Goal: Transaction & Acquisition: Register for event/course

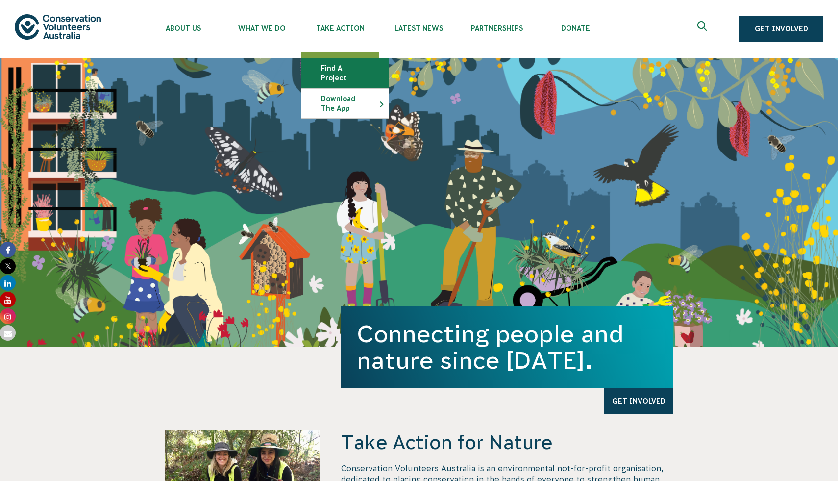
click at [361, 67] on link "Find a project" at bounding box center [344, 72] width 87 height 29
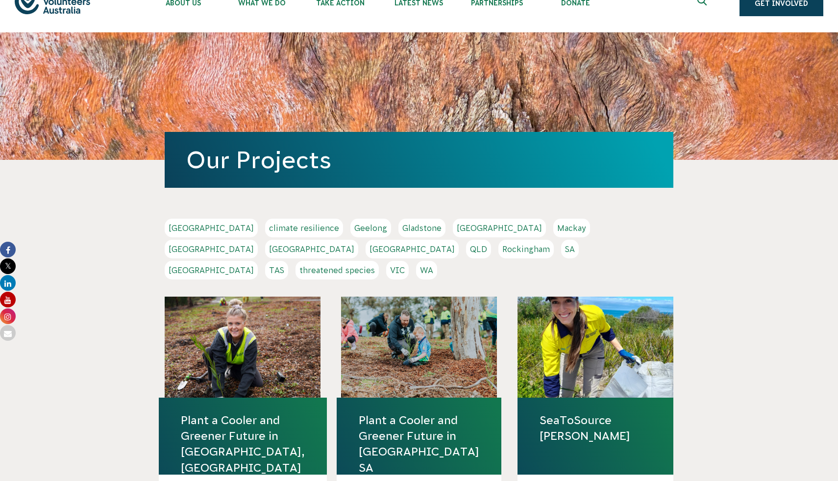
scroll to position [37, 0]
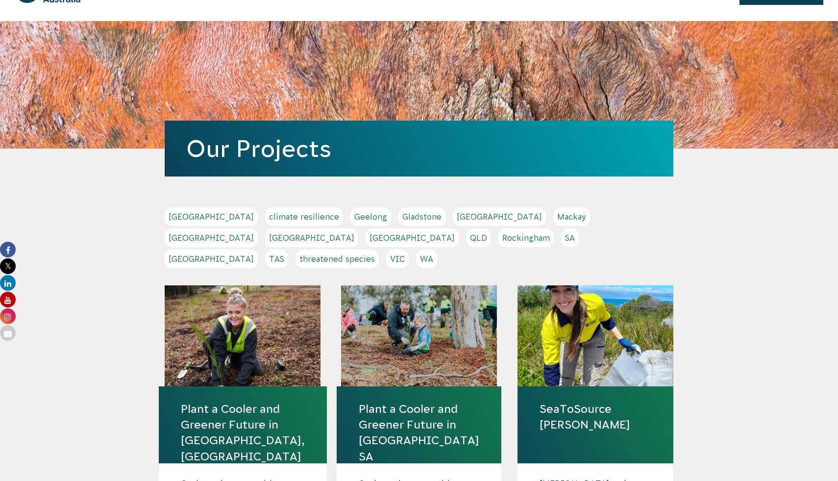
click at [358, 228] on link "NSW" at bounding box center [311, 237] width 93 height 19
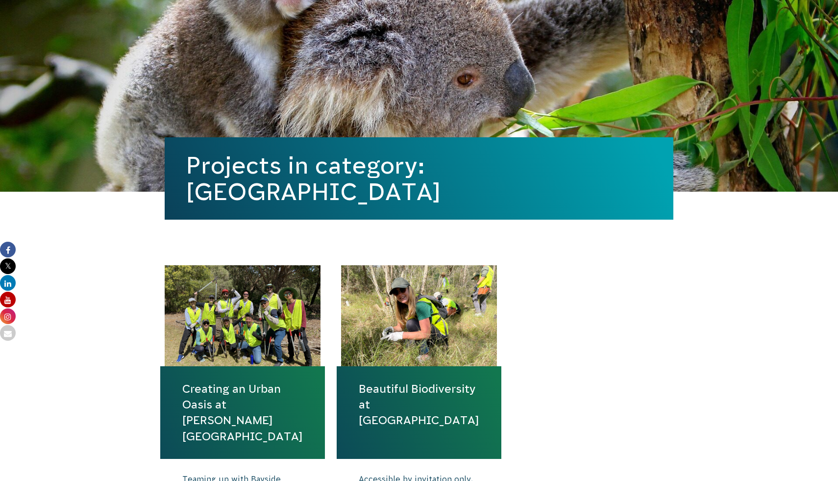
scroll to position [152, 0]
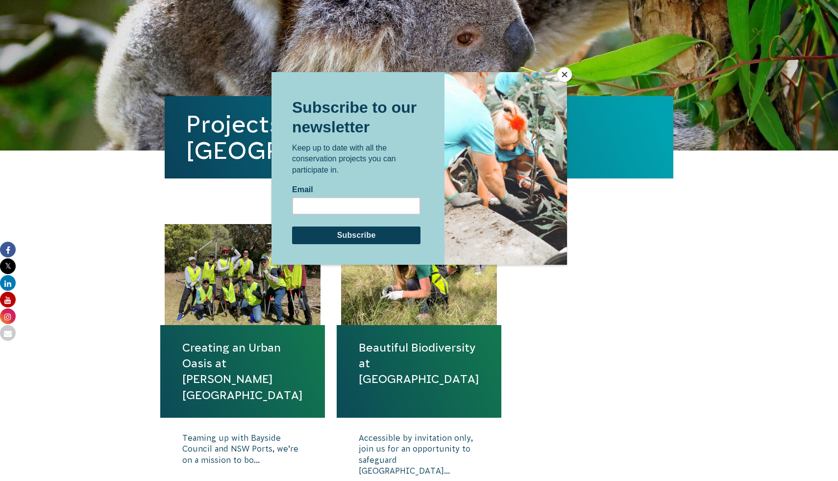
click at [654, 335] on div at bounding box center [419, 240] width 838 height 481
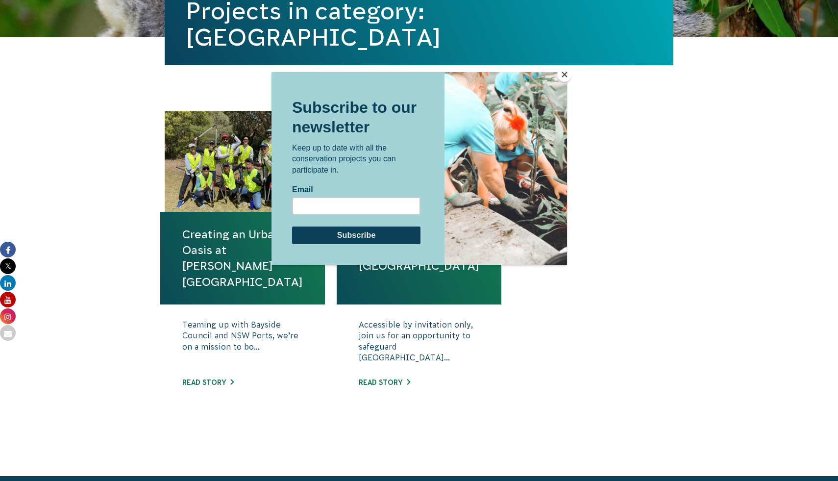
scroll to position [275, 0]
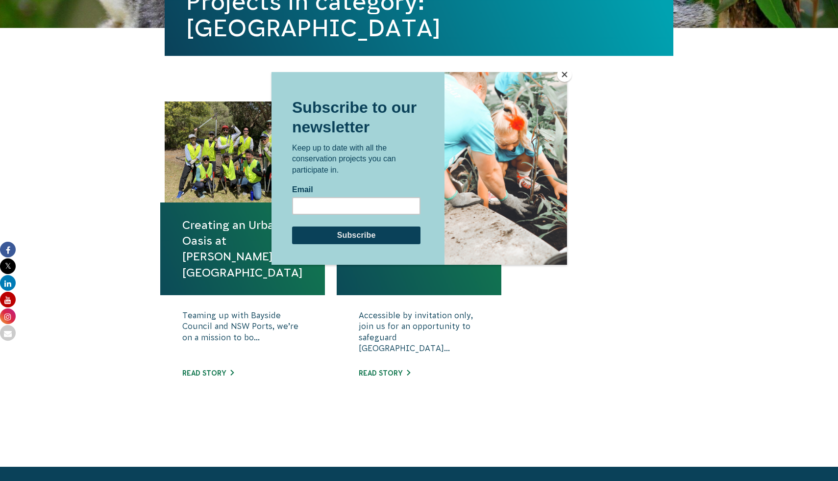
click at [567, 73] on button "Close" at bounding box center [564, 74] width 15 height 15
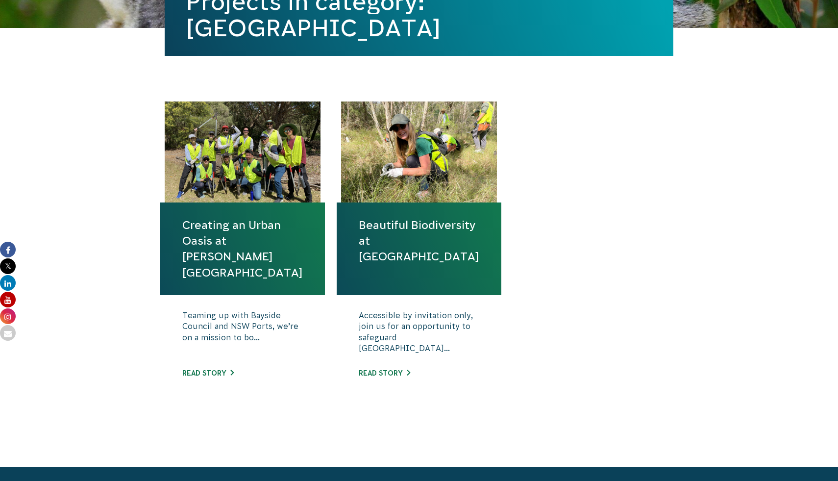
click at [241, 234] on link "Creating an Urban Oasis at Sir Joseph Banks Park" at bounding box center [242, 248] width 121 height 63
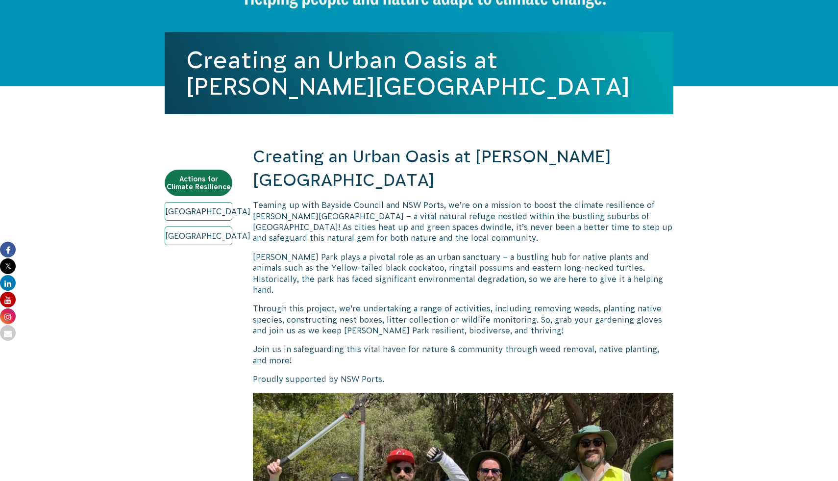
scroll to position [217, 0]
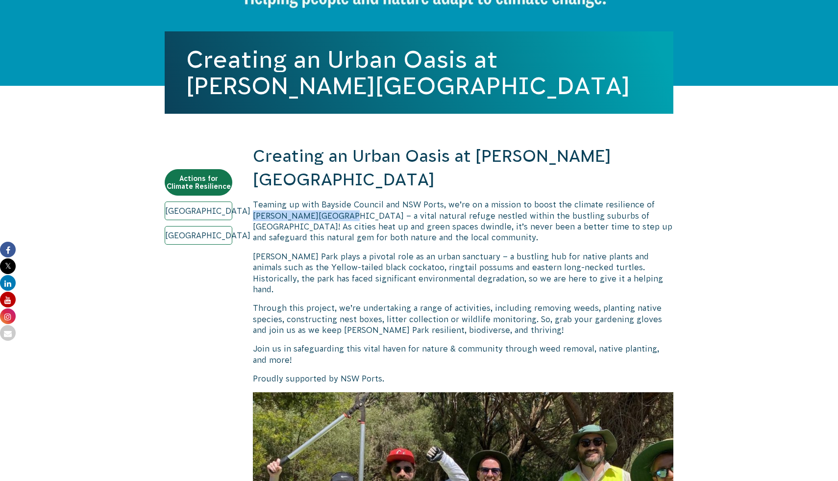
drag, startPoint x: 647, startPoint y: 183, endPoint x: 325, endPoint y: 197, distance: 321.8
click at [325, 199] on p "Teaming up with Bayside Council and NSW Ports, we’re on a mission to boost the …" at bounding box center [463, 221] width 420 height 44
copy p "Sir Joseph Banks Park"
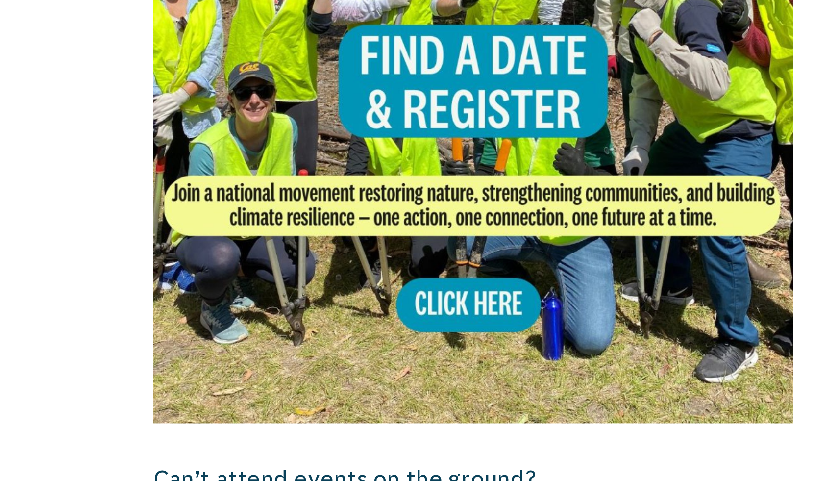
scroll to position [663, 0]
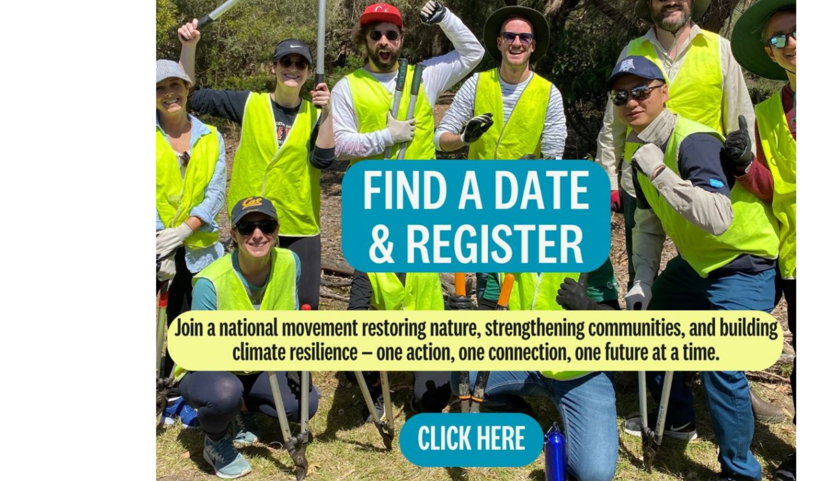
click at [464, 272] on img at bounding box center [463, 156] width 420 height 420
